Goal: Navigation & Orientation: Find specific page/section

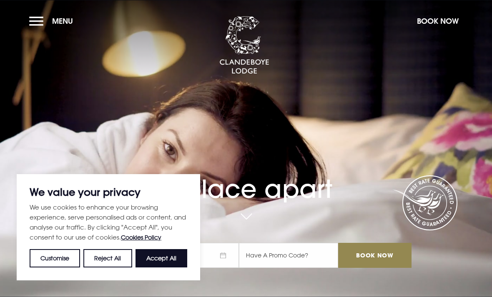
click at [120, 252] on button "Reject All" at bounding box center [107, 258] width 48 height 18
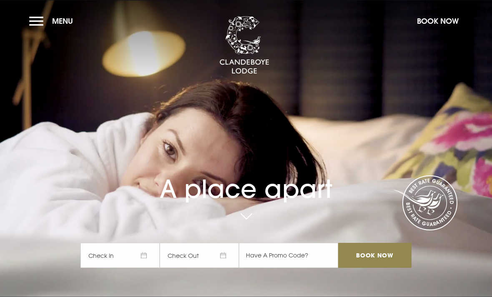
click at [49, 20] on button "Menu" at bounding box center [53, 21] width 48 height 18
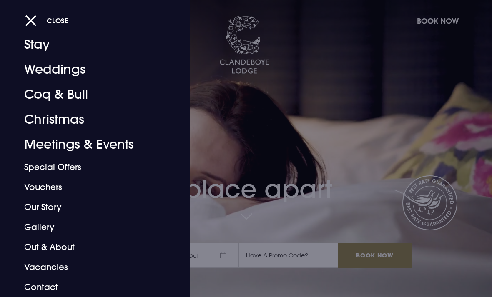
scroll to position [21, 0]
click at [123, 145] on link "Meetings & Events" at bounding box center [89, 144] width 131 height 25
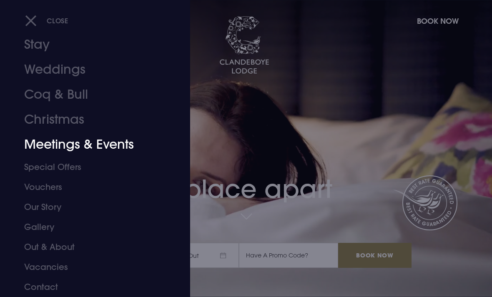
click at [31, 18] on button "Close" at bounding box center [46, 20] width 43 height 17
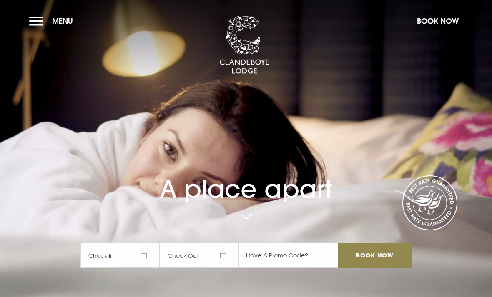
click at [40, 25] on button "Menu" at bounding box center [53, 21] width 48 height 18
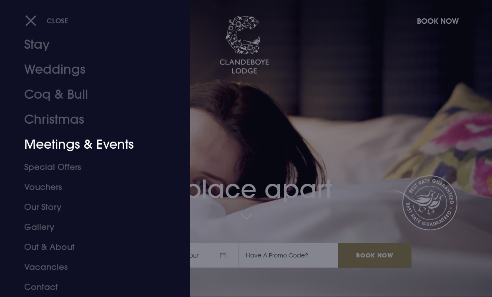
click at [12, 84] on div "Close Stay Weddings Coq & Bull Christmas Meetings & Events Special Offers Vouch…" at bounding box center [90, 154] width 170 height 244
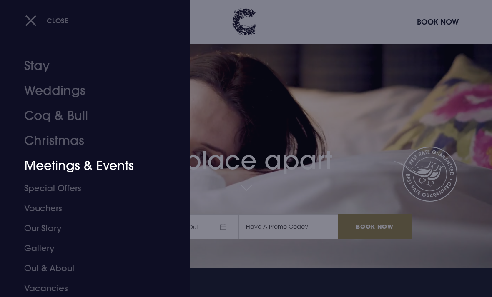
scroll to position [0, 0]
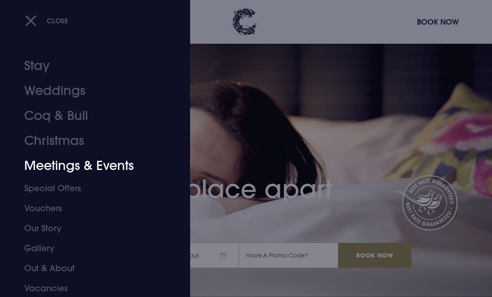
click at [20, 24] on div "Close Stay Weddings Coq & Bull Christmas Meetings & Events Special Offers Vouch…" at bounding box center [95, 148] width 190 height 297
click at [98, 49] on div "Close Stay Weddings Coq & Bull Christmas Meetings & Events Special Offers Vouch…" at bounding box center [95, 148] width 190 height 297
click at [31, 21] on button "Close" at bounding box center [46, 20] width 43 height 17
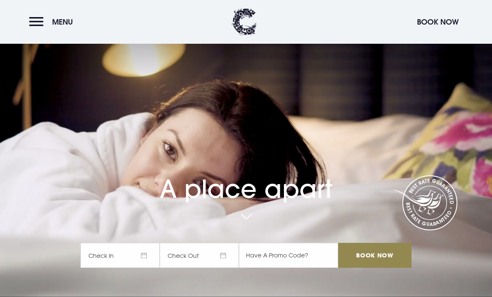
click at [30, 22] on button "Menu" at bounding box center [53, 22] width 48 height 18
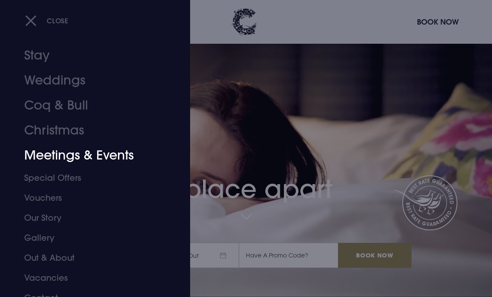
scroll to position [12, 0]
click at [37, 103] on link "Coq & Bull" at bounding box center [89, 104] width 131 height 25
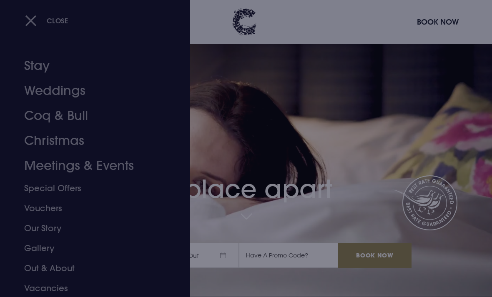
scroll to position [0, 0]
click at [30, 25] on button "Close" at bounding box center [46, 20] width 43 height 17
